Goal: Task Accomplishment & Management: Manage account settings

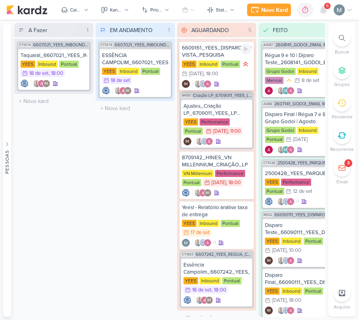
click at [215, 56] on div "6609161_YEES_DISPARO_EMAIL_BUENA VISTA_PESQUISA" at bounding box center [217, 51] width 70 height 14
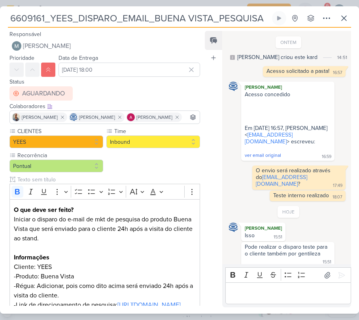
scroll to position [15, 0]
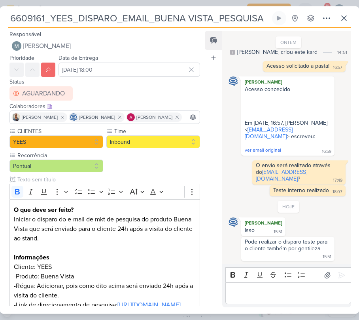
click at [290, 304] on div "Rich Text Editor Bold Italic Underline Strikethrough Bulleted List Numbered Lis…" at bounding box center [286, 285] width 129 height 43
click at [310, 294] on p "Editor editing area: main" at bounding box center [287, 292] width 117 height 9
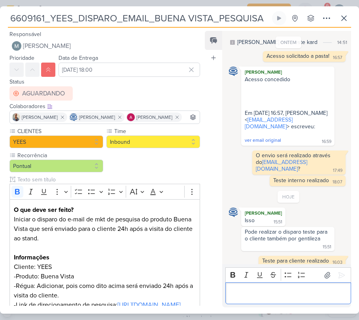
scroll to position [30, 0]
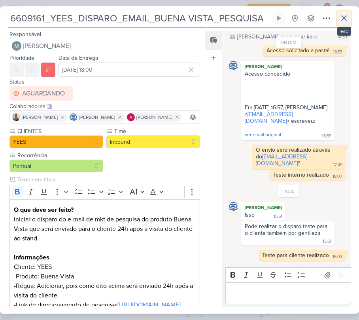
click at [342, 17] on icon at bounding box center [343, 17] width 9 height 9
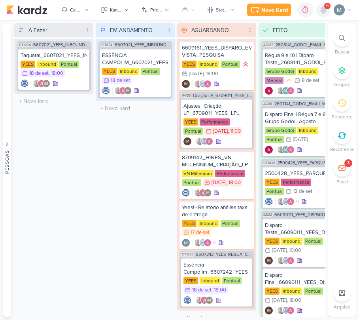
click at [325, 10] on icon at bounding box center [323, 9] width 6 height 7
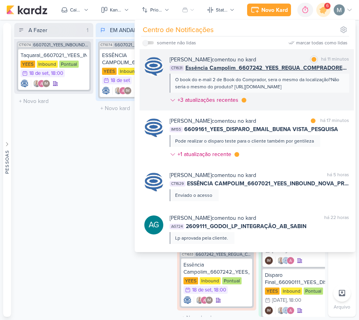
click at [236, 79] on div "O book do e-mail 2 de Book do Comprador, sera o mesmo da localização?Não seria …" at bounding box center [259, 83] width 168 height 14
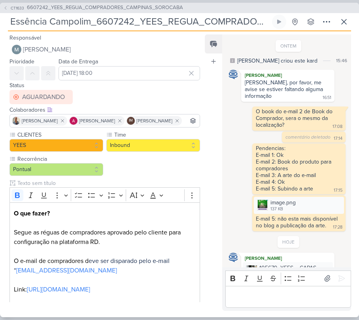
scroll to position [152, 0]
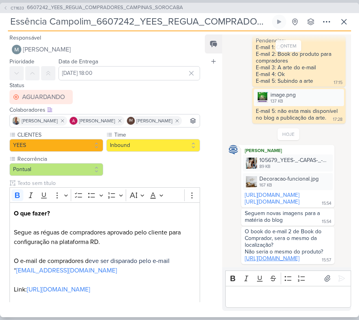
click at [281, 255] on link "[URL][DOMAIN_NAME]" at bounding box center [272, 258] width 55 height 7
click at [342, 24] on icon at bounding box center [344, 21] width 5 height 5
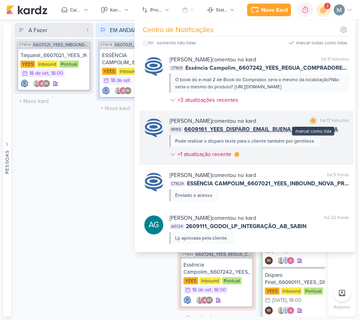
click at [311, 123] on div at bounding box center [313, 120] width 5 height 5
click at [226, 158] on div "+1 atualização recente" at bounding box center [205, 154] width 55 height 8
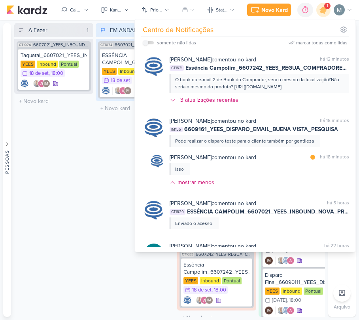
click at [119, 168] on div "EM ANDAMENTO 1 Mover Para Esquerda Mover Para Direita [GEOGRAPHIC_DATA] CT1074 …" at bounding box center [135, 170] width 79 height 294
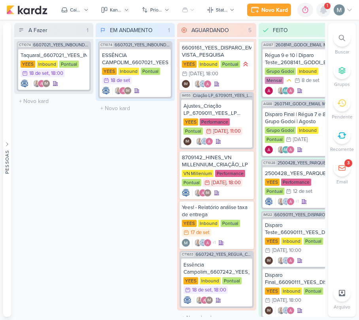
click at [324, 9] on icon at bounding box center [323, 9] width 6 height 7
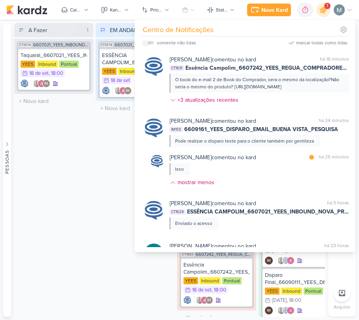
click at [55, 200] on div "A Fazer 1 Mover Para Esquerda Mover Para Direita [GEOGRAPHIC_DATA] CT1074 66070…" at bounding box center [53, 170] width 79 height 294
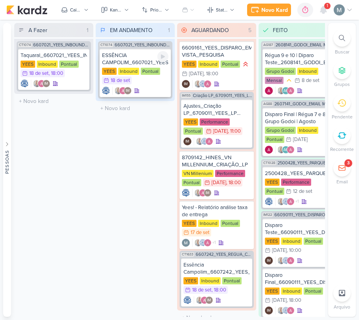
click at [132, 72] on div "Inbound" at bounding box center [128, 71] width 21 height 7
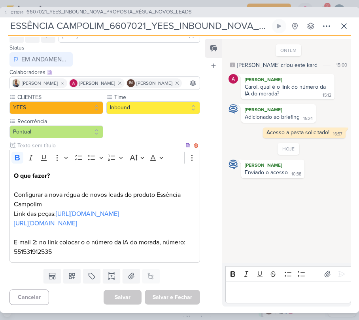
scroll to position [83, 0]
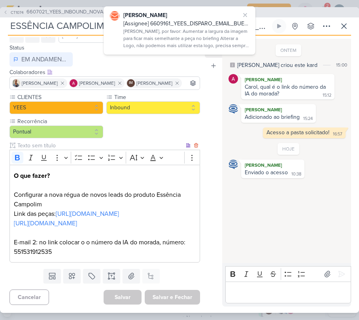
click at [30, 249] on p "O que fazer? Configurar a nova régua de novos leads do produto Essência Campoli…" at bounding box center [105, 213] width 182 height 85
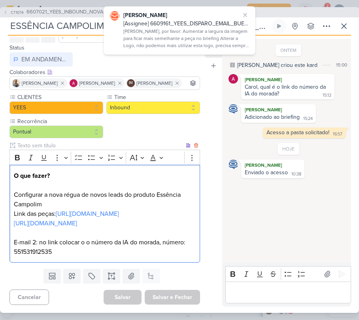
click at [30, 249] on p "O que fazer? Configurar a nova régua de novos leads do produto Essência Campoli…" at bounding box center [105, 213] width 182 height 85
copy p "551531912535"
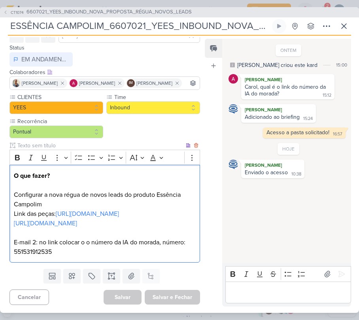
click at [89, 171] on p "O que fazer? Configurar a nova régua de novos leads do produto Essência Campoli…" at bounding box center [105, 213] width 182 height 85
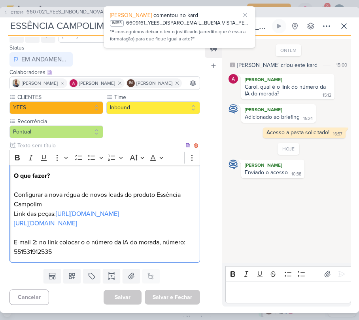
click at [89, 171] on p "O que fazer? Configurar a nova régua de novos leads do produto Essência Campoli…" at bounding box center [105, 213] width 182 height 85
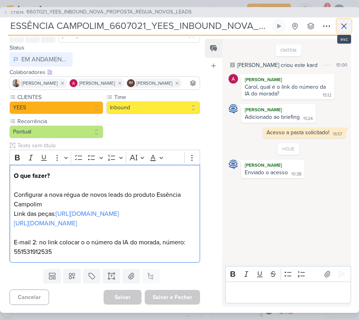
click at [347, 31] on button at bounding box center [344, 26] width 14 height 14
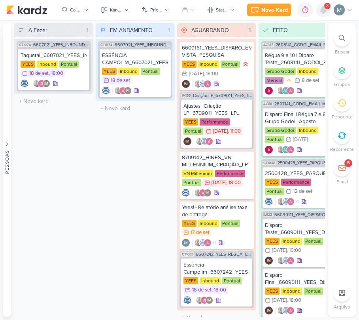
click at [324, 14] on icon at bounding box center [323, 9] width 9 height 9
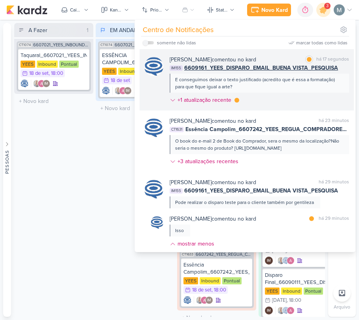
click at [277, 83] on div "E conseguimos deixar o texto justificado (acredito que é essa a formatação) par…" at bounding box center [259, 83] width 168 height 14
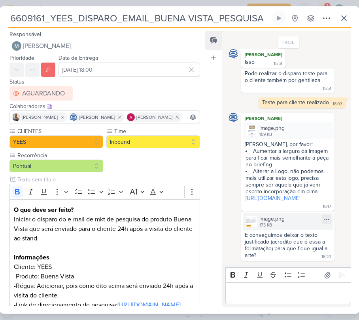
scroll to position [199, 0]
click at [276, 195] on link "[URL][DOMAIN_NAME]" at bounding box center [273, 198] width 55 height 7
click at [265, 131] on div "159 KB" at bounding box center [271, 134] width 25 height 6
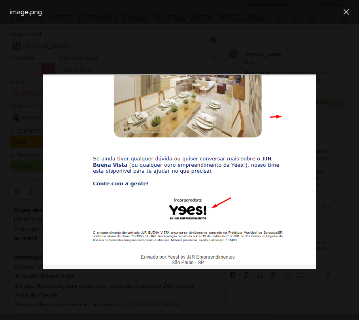
click at [231, 287] on div at bounding box center [179, 172] width 359 height 296
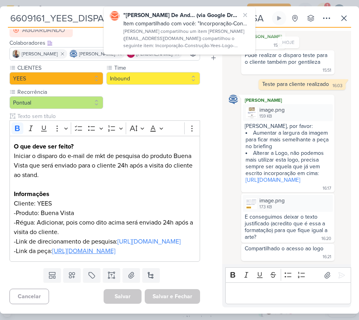
scroll to position [217, 0]
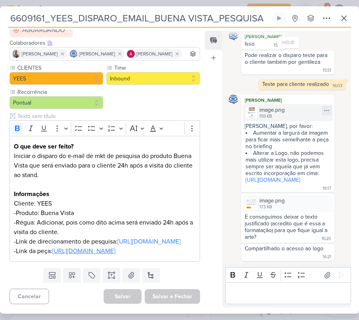
click at [257, 104] on div "image.png 159 KB" at bounding box center [288, 112] width 90 height 17
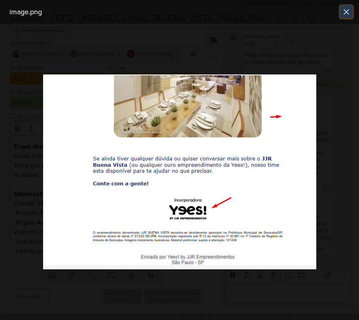
click at [346, 16] on icon at bounding box center [346, 11] width 9 height 9
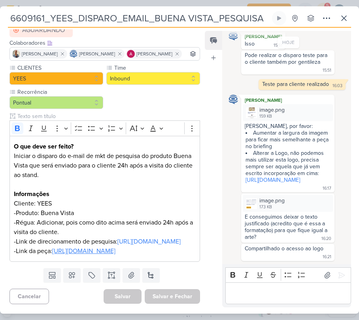
click at [269, 182] on div "[PERSON_NAME], por favor: Aumentar a largura da imagem para ficar mais semelhan…" at bounding box center [288, 157] width 90 height 68
click at [263, 178] on link "[URL][DOMAIN_NAME]" at bounding box center [273, 179] width 55 height 7
click at [263, 176] on link "[URL][DOMAIN_NAME]" at bounding box center [273, 179] width 55 height 7
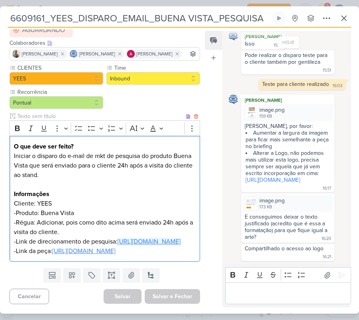
click at [78, 237] on p "-Link de direcionamento de pesquisa: [URL][DOMAIN_NAME]" at bounding box center [105, 241] width 182 height 9
click at [114, 208] on p "-Produto: Buena Vista" at bounding box center [105, 212] width 182 height 9
click at [64, 247] on u "[URL][DOMAIN_NAME]" at bounding box center [83, 251] width 63 height 8
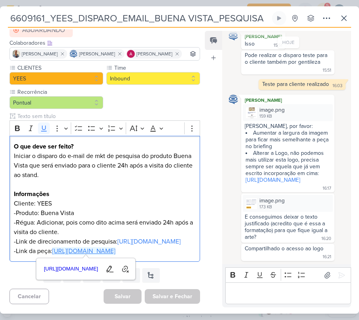
click at [267, 315] on div "6609161_YEES_DISPARO_EMAIL_BUENA VISTA_PESQUISA" at bounding box center [179, 160] width 359 height 320
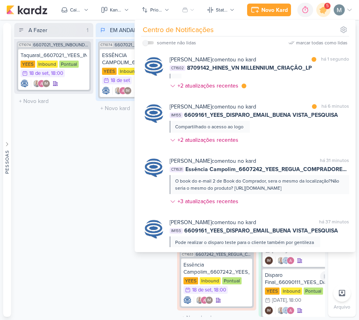
click at [265, 297] on icon at bounding box center [268, 300] width 6 height 6
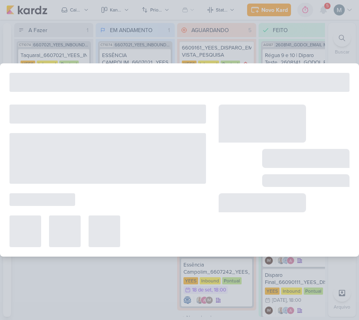
click at [260, 51] on div "6609161_YEES_DISPARO_EMAIL_BUENA VISTA_PESQUISA" at bounding box center [179, 160] width 359 height 320
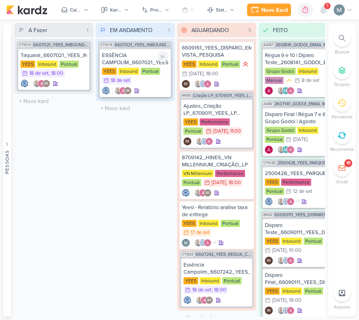
click at [127, 81] on div "18 de set" at bounding box center [120, 80] width 19 height 5
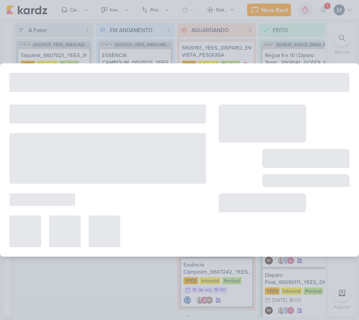
click at [283, 18] on div at bounding box center [179, 160] width 359 height 320
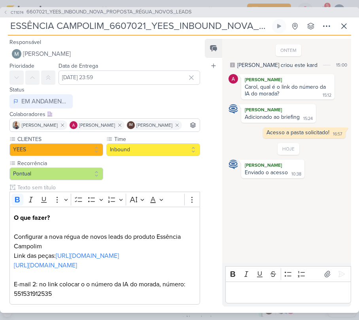
click at [323, 12] on div "CT1074 6607021_YEES_INBOUND_NOVA_PROPOSTA_RÉGUA_NOVOS_LEADS" at bounding box center [179, 12] width 359 height 10
click at [342, 27] on icon at bounding box center [343, 25] width 9 height 9
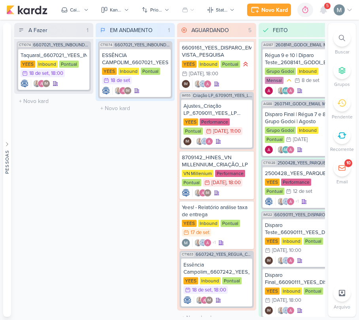
drag, startPoint x: 318, startPoint y: 18, endPoint x: 328, endPoint y: 9, distance: 13.4
click at [320, 16] on div "Novo Kard Ctrl + k 0h0m Sessão desligada... Hoje 0h0m Semana 0h0m Mês 0h0m" at bounding box center [179, 10] width 347 height 20
click at [328, 9] on span "5" at bounding box center [327, 6] width 2 height 6
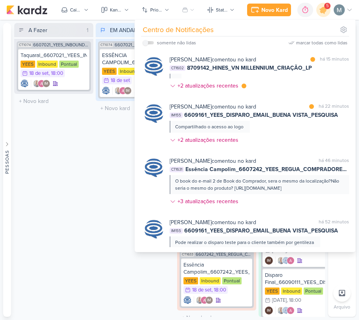
click at [326, 9] on span "5" at bounding box center [327, 6] width 2 height 6
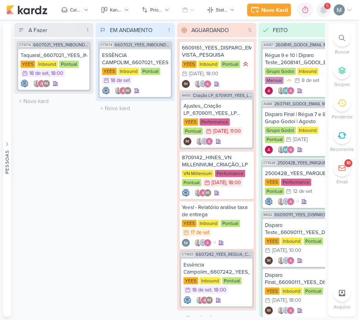
click at [325, 9] on icon at bounding box center [323, 9] width 6 height 7
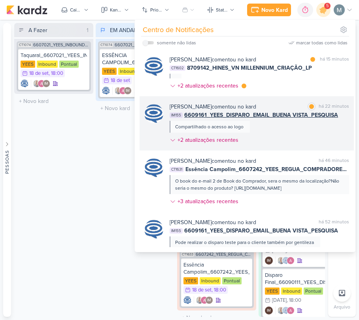
click at [257, 122] on div "[PERSON_NAME] comentou no kard marcar como lida há 22 minutos IM155 6609161_YEE…" at bounding box center [260, 124] width 180 height 45
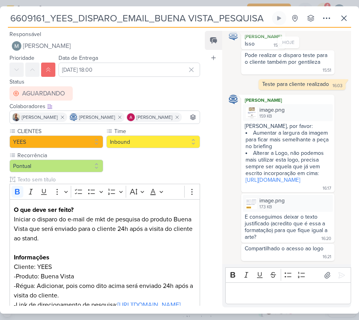
click at [290, 295] on p "Editor editing area: main" at bounding box center [287, 292] width 117 height 9
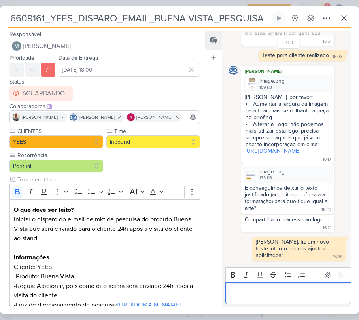
scroll to position [240, 0]
click at [345, 20] on icon at bounding box center [344, 18] width 5 height 5
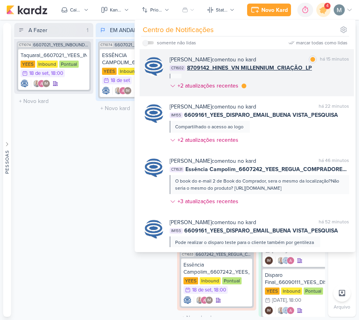
click at [272, 66] on span "8709142_HINES_VN MILLENNIUM_CRIAÇÃO_LP" at bounding box center [249, 68] width 125 height 8
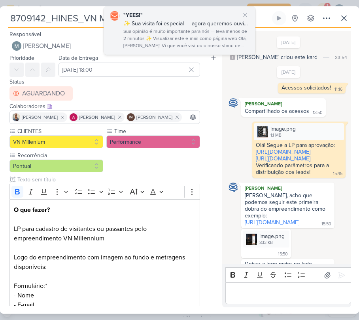
scroll to position [445, 0]
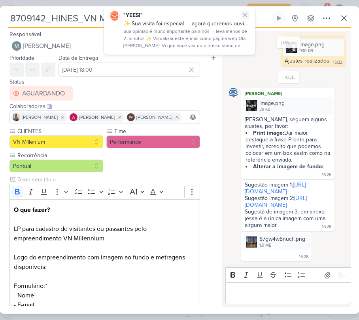
click at [246, 15] on icon at bounding box center [245, 14] width 3 height 3
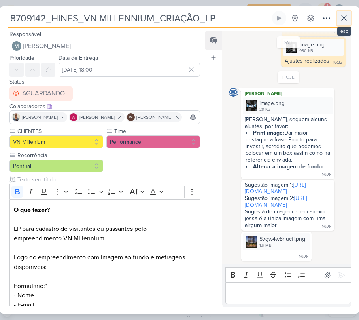
click at [343, 23] on icon at bounding box center [343, 17] width 9 height 9
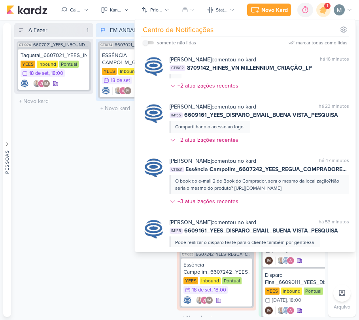
click at [82, 183] on div "A Fazer 1 Mover Para Esquerda Mover Para Direita [GEOGRAPHIC_DATA] CT1074 66070…" at bounding box center [53, 170] width 79 height 294
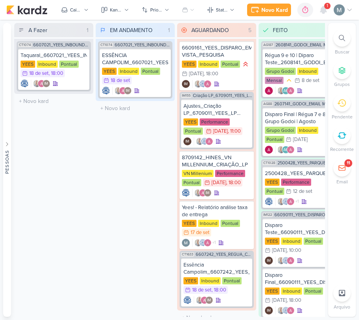
click at [345, 174] on div "11" at bounding box center [341, 167] width 17 height 17
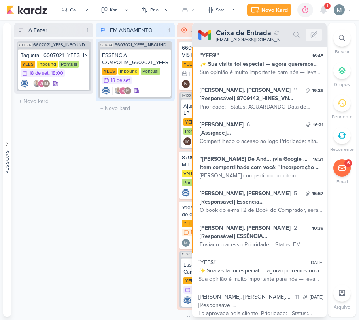
click at [133, 235] on div "EM ANDAMENTO 1 Mover Para Esquerda Mover Para Direita [GEOGRAPHIC_DATA] CT1074 …" at bounding box center [135, 170] width 79 height 294
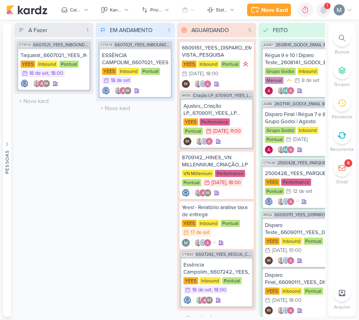
click at [330, 9] on div at bounding box center [323, 10] width 14 height 14
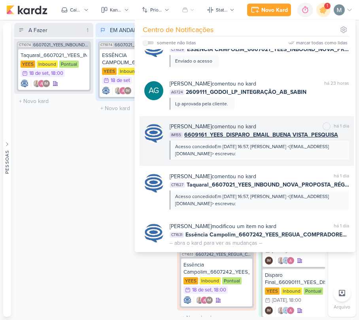
scroll to position [0, 0]
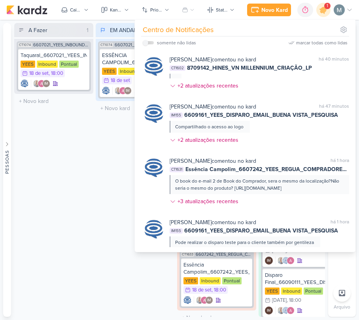
click at [178, 40] on div "somente não lidas" at bounding box center [176, 42] width 39 height 7
click at [142, 44] on div "Centro de Notificações somente não lidas marcar todas como lidas" at bounding box center [245, 135] width 221 height 232
click at [145, 44] on input "checkbox" at bounding box center [146, 43] width 6 height 6
checkbox input "true"
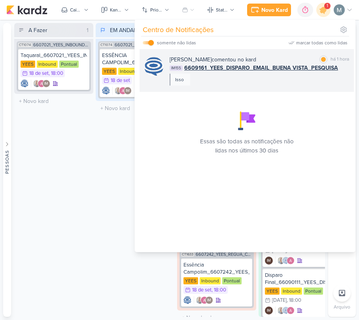
click at [290, 68] on span "6609161_YEES_DISPARO_EMAIL_BUENA VISTA_PESQUISA" at bounding box center [261, 68] width 154 height 8
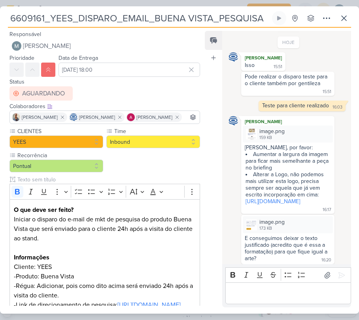
scroll to position [240, 0]
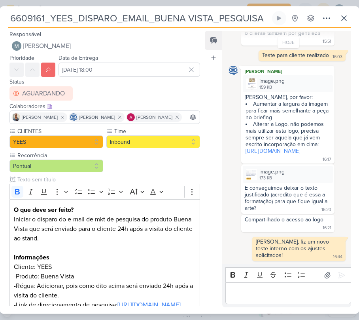
click at [353, 23] on div "6609161_YEES_DISPARO_EMAIL_BUENA VISTA_PESQUISA Criado por [PERSON_NAME] nenhum…" at bounding box center [179, 162] width 359 height 302
drag, startPoint x: 344, startPoint y: 19, endPoint x: 347, endPoint y: 24, distance: 5.0
click at [347, 24] on button at bounding box center [344, 18] width 14 height 14
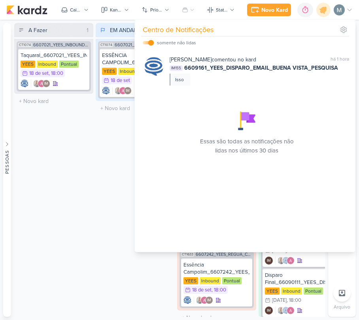
click at [100, 164] on div "EM ANDAMENTO 1 Mover Para Esquerda Mover Para Direita [GEOGRAPHIC_DATA] CT1074 …" at bounding box center [135, 170] width 79 height 294
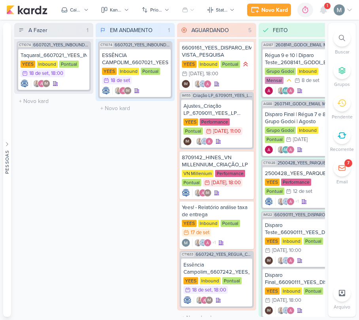
click at [314, 10] on div "Novo Kard Ctrl + k 0h0m Sessão desligada... Hoje 0h0m Semana 0h0m Mês 0h0m Nenh…" at bounding box center [300, 10] width 106 height 14
click at [323, 10] on icon at bounding box center [323, 9] width 6 height 7
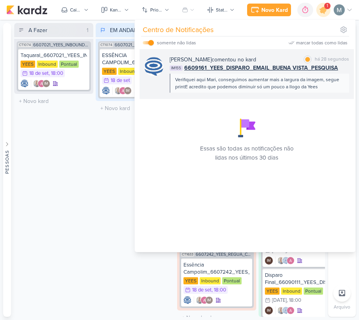
click at [303, 89] on div "Verifiquei aqui Mari, conseguimos aumentar mais a largura da imagem, segue prin…" at bounding box center [259, 83] width 168 height 14
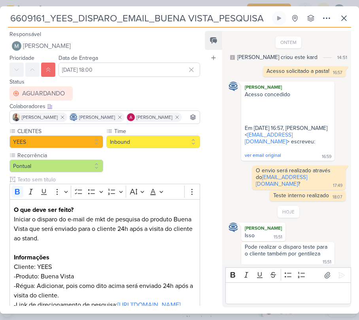
scroll to position [309, 0]
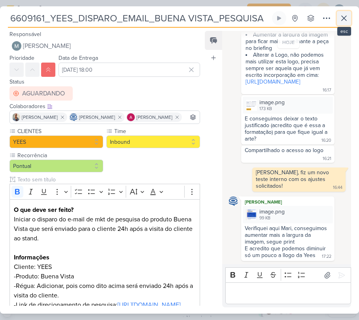
click at [338, 23] on button at bounding box center [344, 18] width 14 height 14
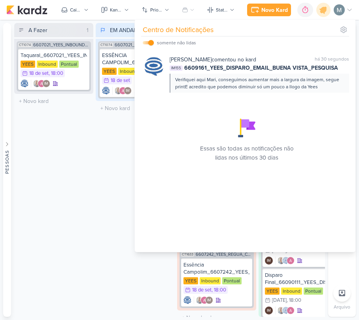
click at [30, 227] on div "A Fazer 1 Mover Para Esquerda Mover Para Direita [GEOGRAPHIC_DATA] CT1074 66070…" at bounding box center [53, 170] width 79 height 294
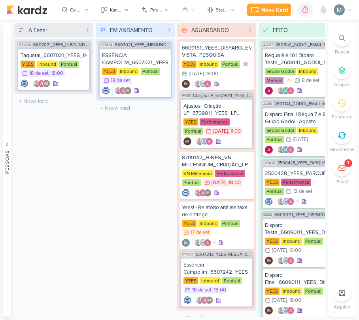
click at [132, 43] on span "6607021_YEES_INBOUND_NOVA_PROPOSTA_RÉGUA_NOVOS_LEADS" at bounding box center [143, 45] width 56 height 4
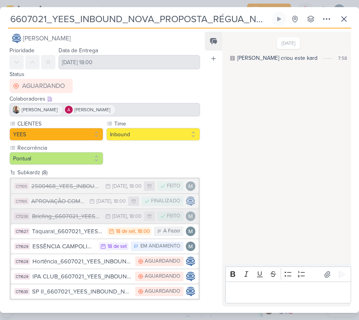
scroll to position [10, 0]
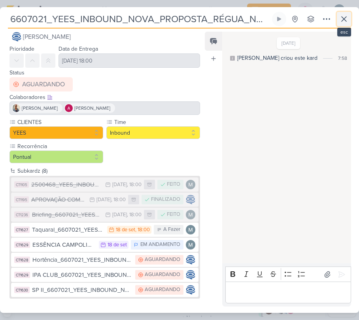
click at [341, 13] on button at bounding box center [344, 19] width 14 height 14
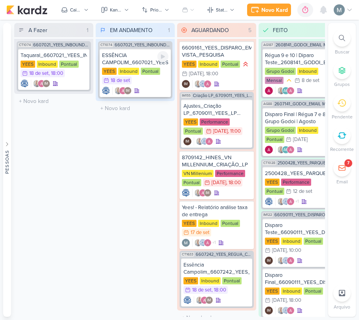
click at [134, 78] on div "YEES Inbound Pontual 18/9 [DATE]" at bounding box center [135, 76] width 66 height 17
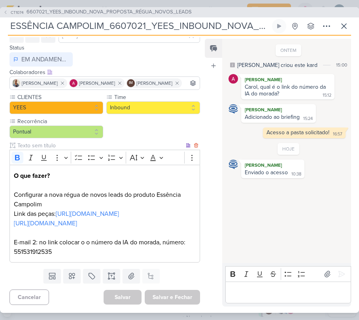
scroll to position [83, 0]
click at [77, 219] on link "[URL][DOMAIN_NAME]" at bounding box center [45, 223] width 63 height 8
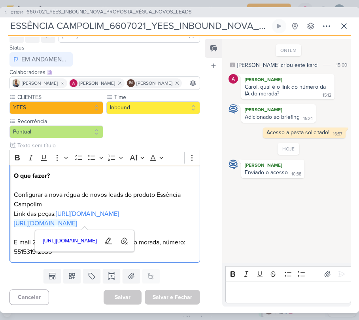
click at [352, 25] on div "CT1074 6607021_YEES_INBOUND_NOVA_PROPOSTA_RÉGUA_NOVOS_LEADS ESSÊNCIA CAMPOLIM_6…" at bounding box center [179, 159] width 359 height 305
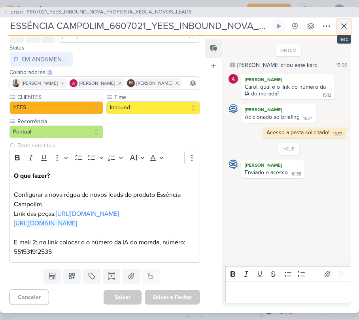
click at [344, 22] on icon at bounding box center [343, 25] width 9 height 9
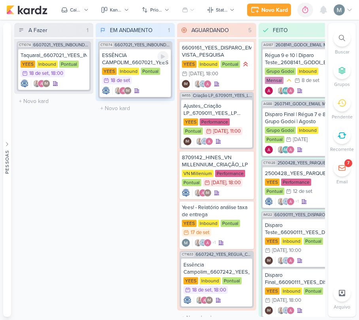
click at [144, 59] on div "ESSÊNCIA CAMPOLIM_6607021_YEES_INBOUND_NOVA_PROPOSTA_RÉGUA_NOVOS_LEADS" at bounding box center [135, 59] width 66 height 14
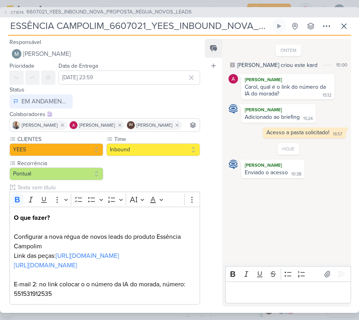
click at [269, 285] on div "Editor editing area: main" at bounding box center [288, 292] width 126 height 22
click at [343, 34] on div "ESSÊNCIA CAMPOLIM_6607021_YEES_INBOUND_NOVA_PROPOSTA_RÉGUA_NOVOS_LEADS Criado p…" at bounding box center [179, 27] width 343 height 17
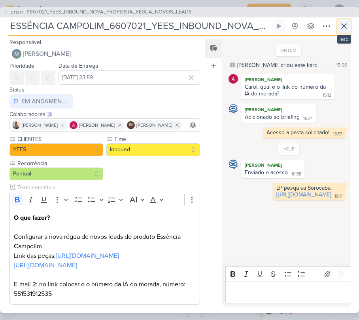
click at [343, 26] on icon at bounding box center [343, 25] width 9 height 9
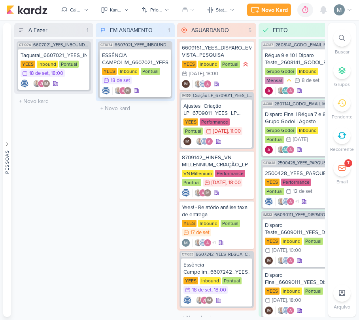
click at [152, 52] on div "ESSÊNCIA CAMPOLIM_6607021_YEES_INBOUND_NOVA_PROPOSTA_RÉGUA_NOVOS_LEADS" at bounding box center [135, 59] width 66 height 14
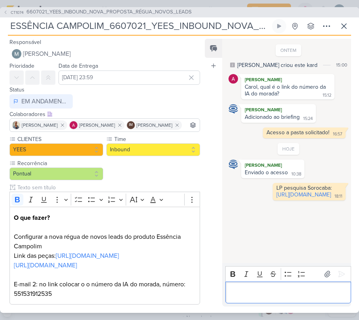
click at [265, 291] on p "Editor editing area: main" at bounding box center [287, 291] width 117 height 9
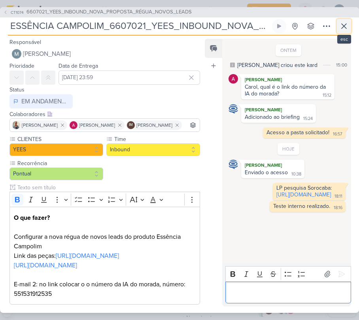
click at [339, 27] on icon at bounding box center [343, 25] width 9 height 9
